Goal: Information Seeking & Learning: Learn about a topic

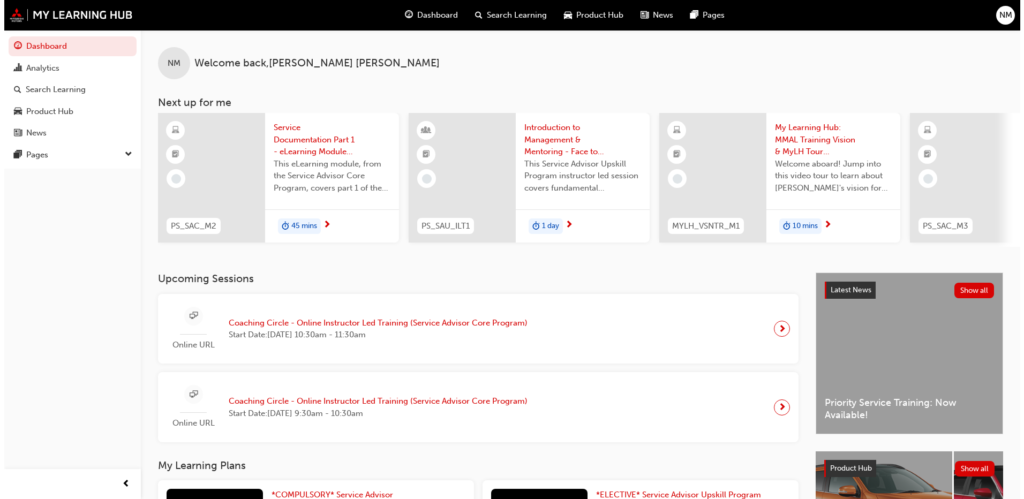
scroll to position [0, 640]
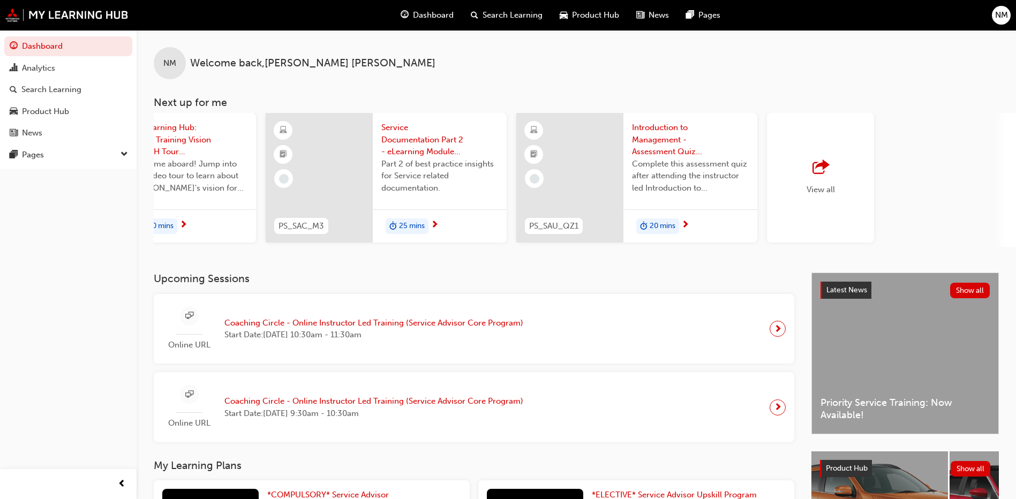
click at [797, 178] on div "View all" at bounding box center [820, 178] width 107 height 130
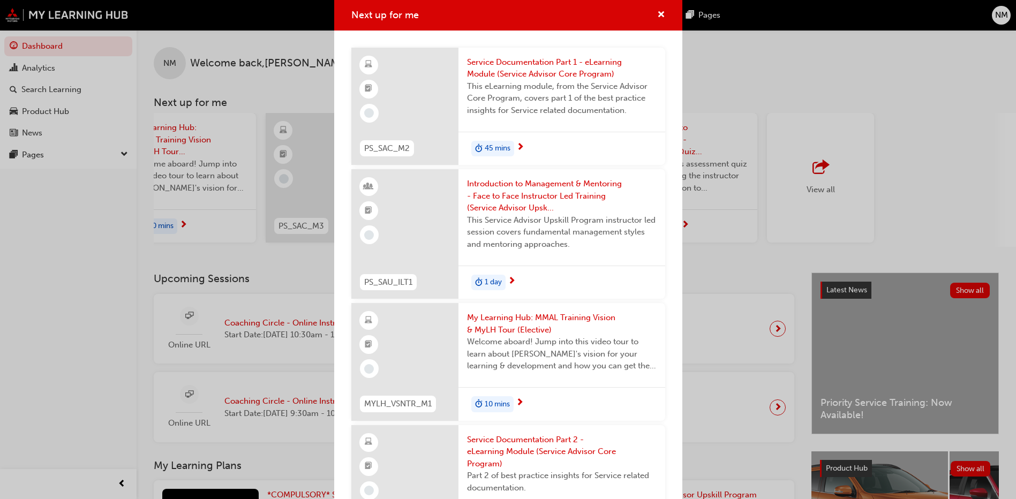
click at [508, 71] on span "Service Documentation Part 1 - eLearning Module (Service Advisor Core Program)" at bounding box center [562, 68] width 190 height 24
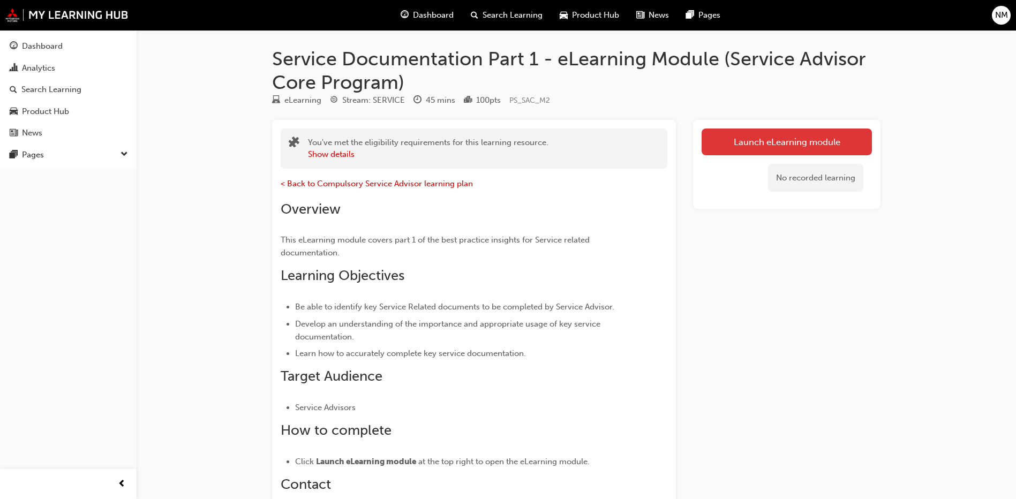
click at [729, 149] on link "Launch eLearning module" at bounding box center [787, 142] width 170 height 27
